Goal: Check status: Check status

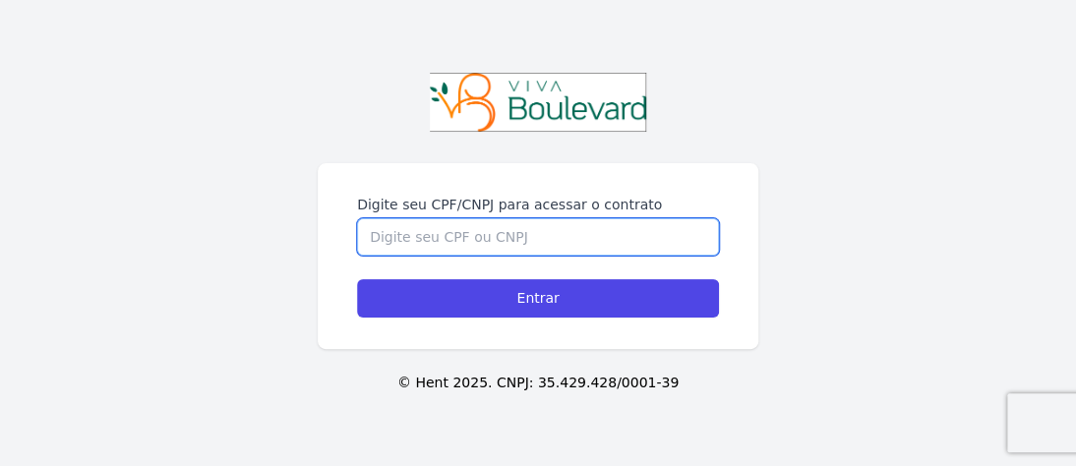
click at [579, 218] on input "Digite seu CPF/CNPJ para acessar o contrato" at bounding box center [538, 236] width 362 height 37
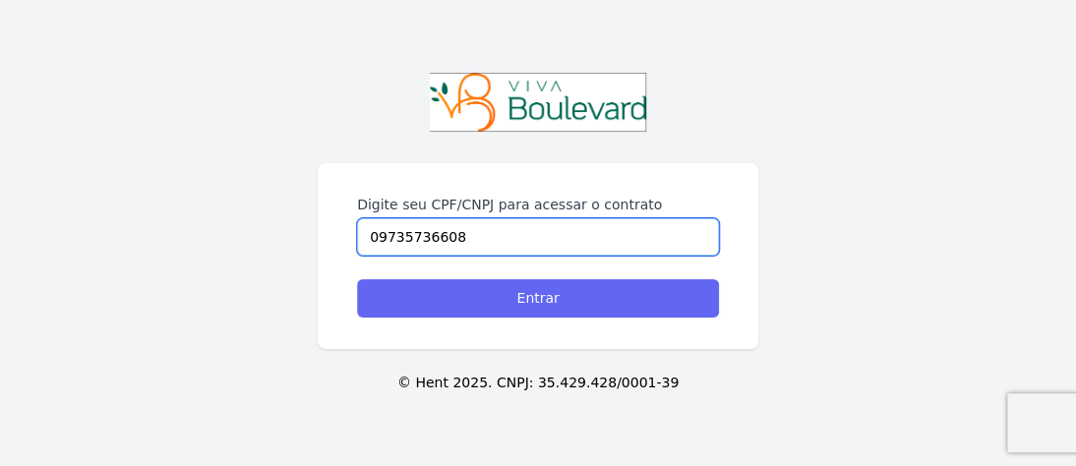
type input "09735736608"
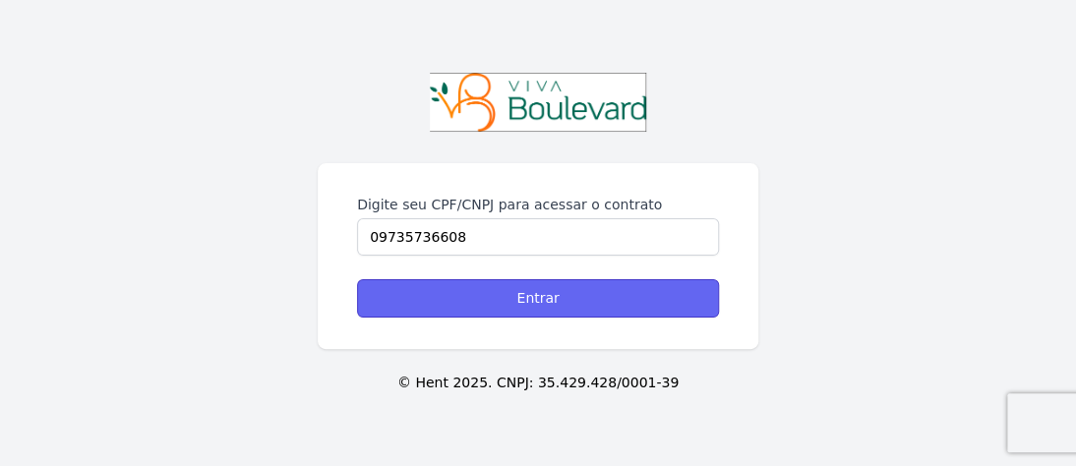
click at [504, 298] on input "Entrar" at bounding box center [538, 298] width 362 height 38
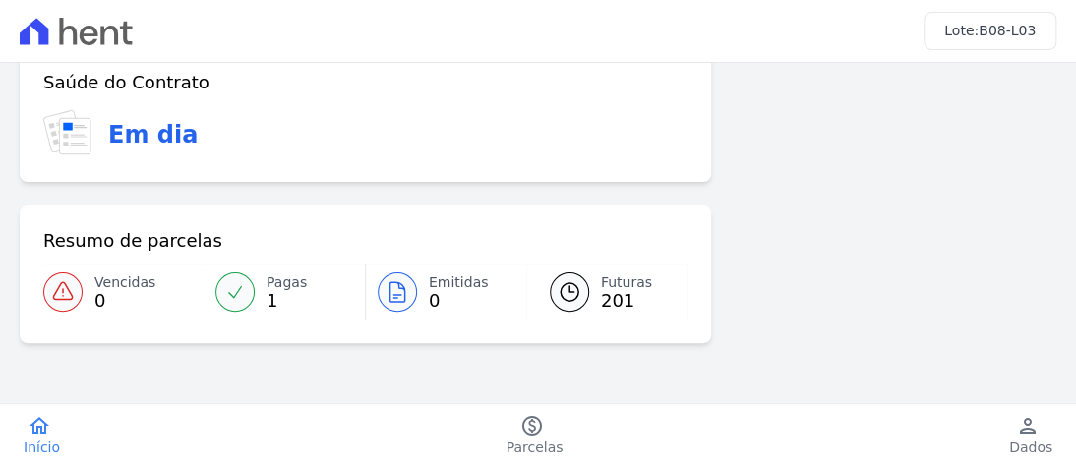
scroll to position [197, 0]
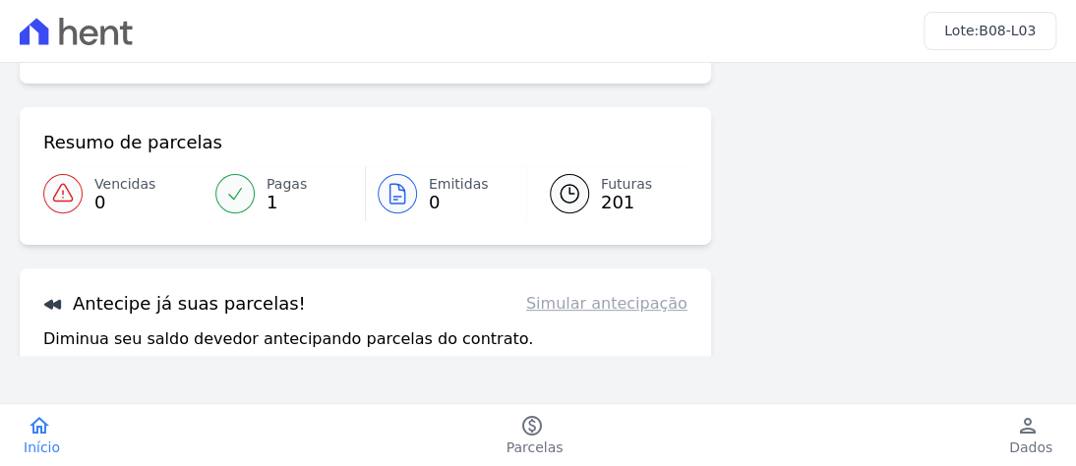
click at [606, 309] on link "Simular antecipação" at bounding box center [606, 304] width 161 height 24
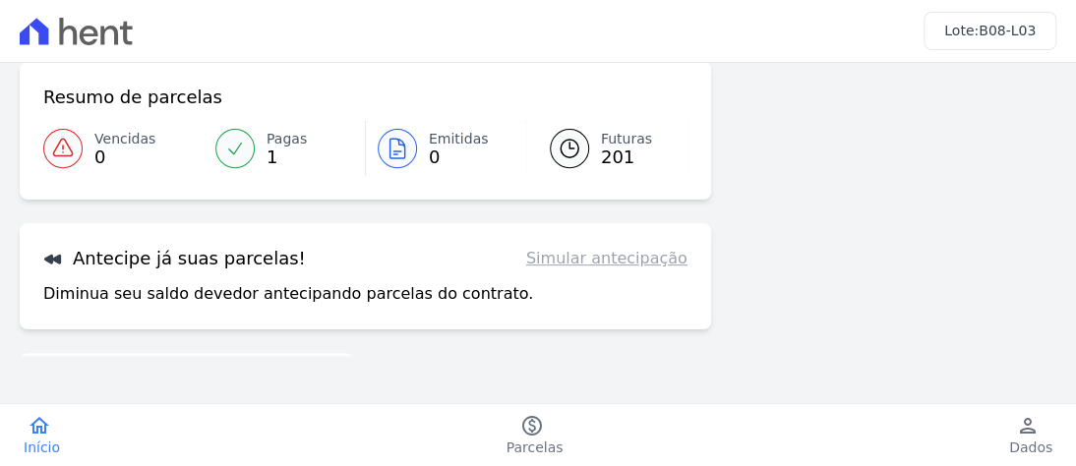
scroll to position [173, 0]
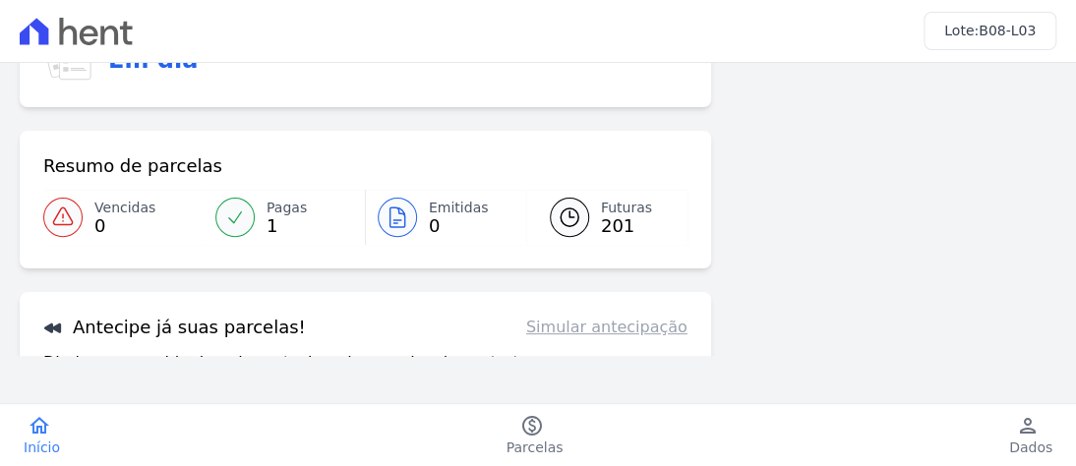
click at [229, 220] on icon at bounding box center [235, 216] width 13 height 11
